Goal: Transaction & Acquisition: Purchase product/service

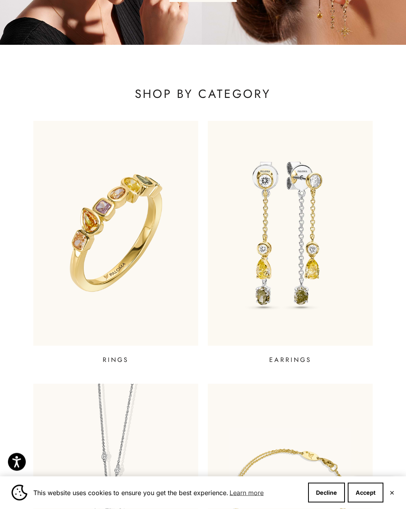
scroll to position [164, 0]
click at [298, 222] on img at bounding box center [290, 233] width 165 height 224
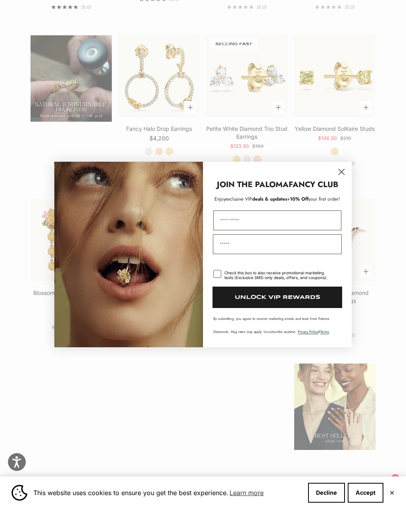
scroll to position [700, 0]
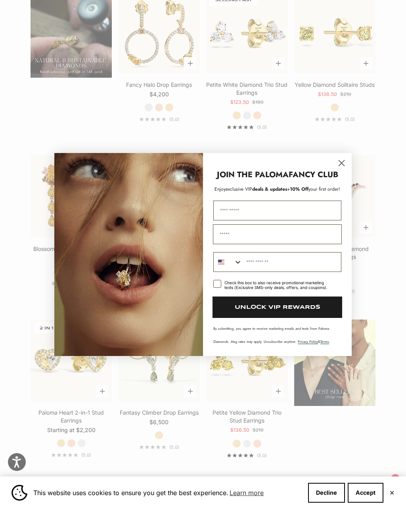
click at [342, 170] on circle "Close dialog" at bounding box center [341, 163] width 13 height 13
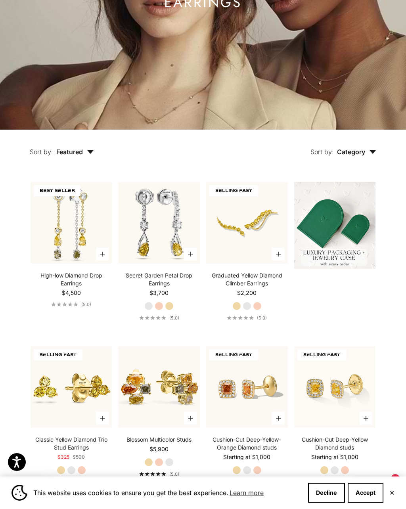
scroll to position [0, 0]
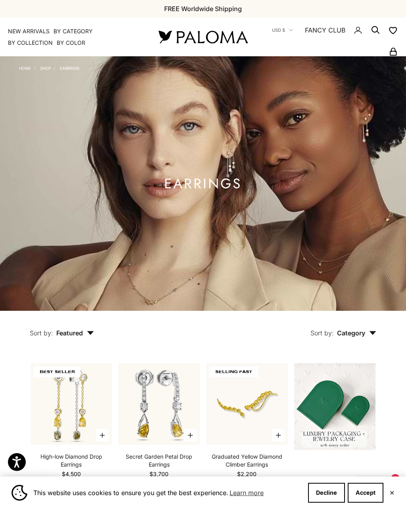
click at [42, 69] on link "Shop" at bounding box center [45, 68] width 11 height 5
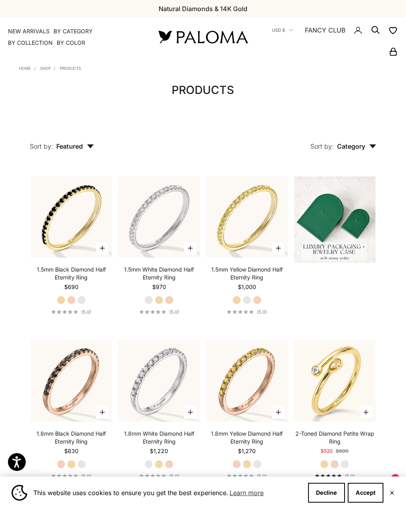
click at [93, 144] on icon "button" at bounding box center [90, 146] width 7 height 4
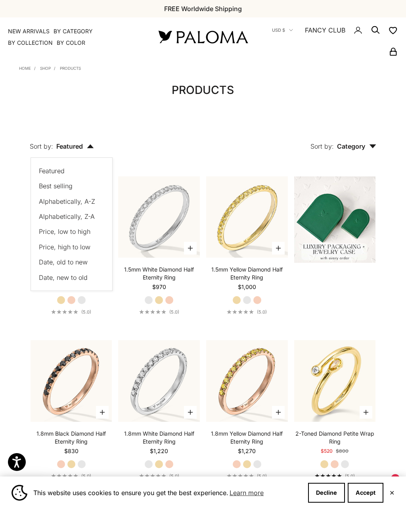
click at [84, 235] on button "Price, low to high" at bounding box center [67, 231] width 57 height 10
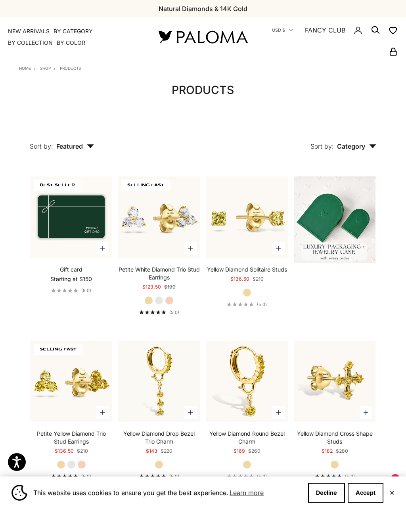
click at [371, 34] on icon "Secondary navigation" at bounding box center [376, 30] width 10 height 10
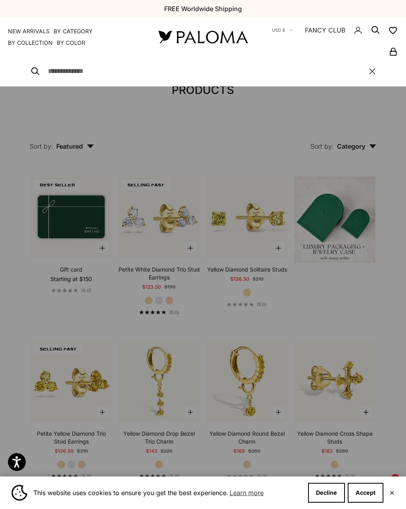
click at [98, 73] on input "Search" at bounding box center [204, 71] width 313 height 11
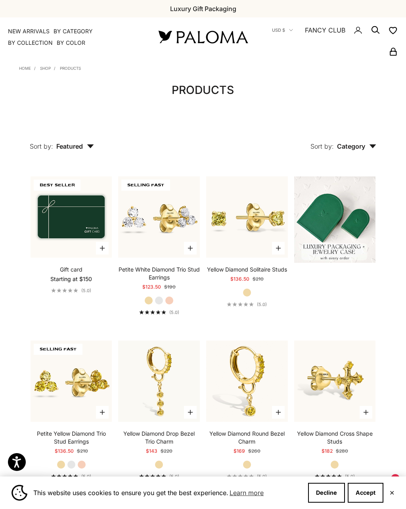
click at [333, 493] on button "Decline" at bounding box center [326, 493] width 37 height 20
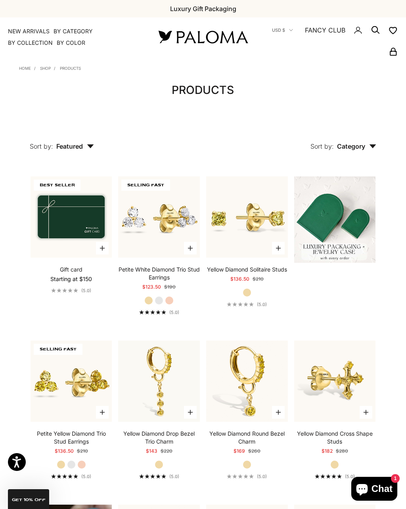
click at [374, 30] on icon "Secondary navigation" at bounding box center [376, 30] width 10 height 10
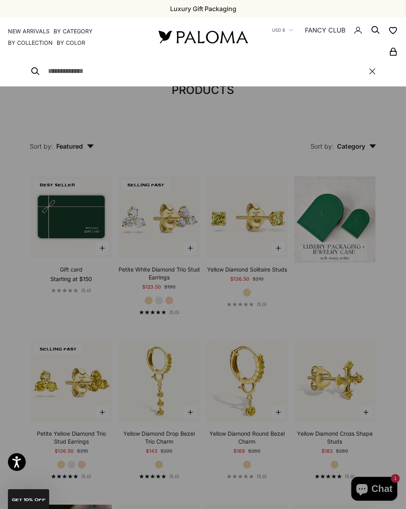
click at [103, 77] on input "Search" at bounding box center [204, 71] width 313 height 11
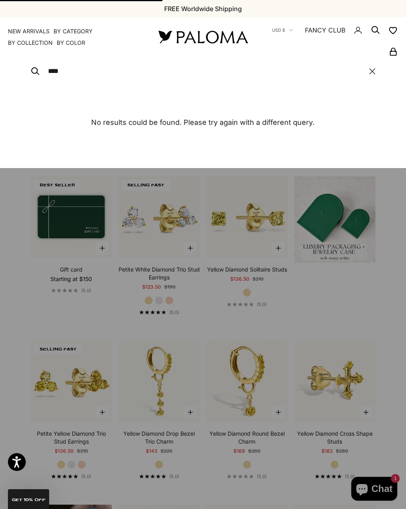
type input "****"
